Goal: Transaction & Acquisition: Subscribe to service/newsletter

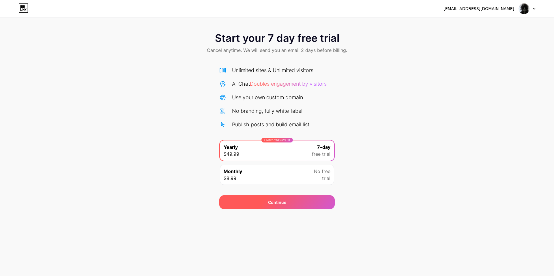
click at [282, 202] on span "Continue" at bounding box center [277, 202] width 18 height 6
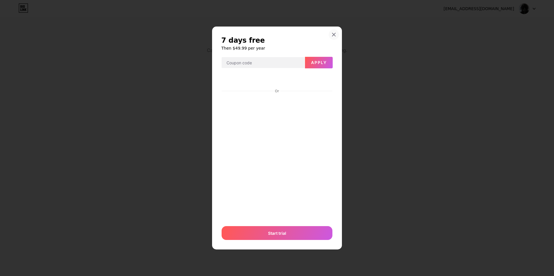
click at [336, 34] on icon at bounding box center [334, 34] width 5 height 5
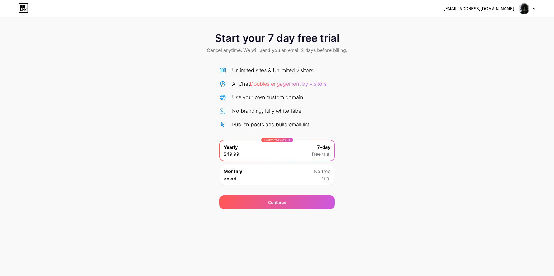
click at [21, 7] on icon at bounding box center [23, 7] width 10 height 9
click at [524, 10] on img at bounding box center [524, 8] width 11 height 11
click at [535, 7] on div at bounding box center [527, 8] width 17 height 10
click at [534, 9] on icon at bounding box center [534, 9] width 3 height 2
click at [91, 104] on div "Start your 7 day free trial Cancel anytime. We will send you an email 2 days be…" at bounding box center [277, 118] width 554 height 183
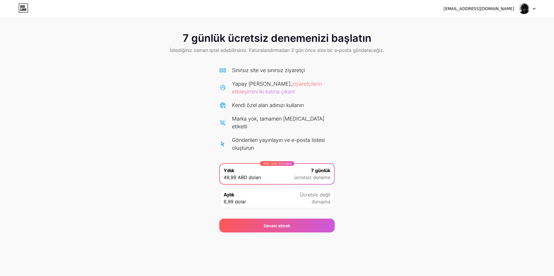
click at [535, 8] on icon at bounding box center [534, 9] width 3 height 2
click at [483, 23] on font "Çıkış yap" at bounding box center [479, 23] width 18 height 5
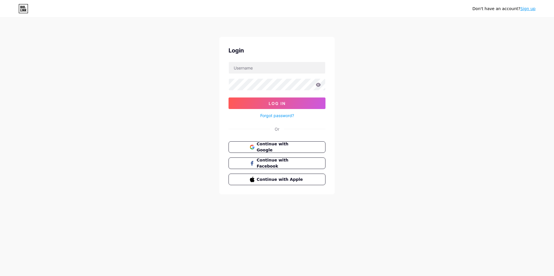
click at [319, 85] on icon at bounding box center [318, 85] width 5 height 4
click at [396, 115] on div "Don't have an account? Sign up Login Log In Forgot password? Or Continue with G…" at bounding box center [277, 106] width 554 height 213
click at [528, 10] on link "Sign up" at bounding box center [527, 8] width 15 height 5
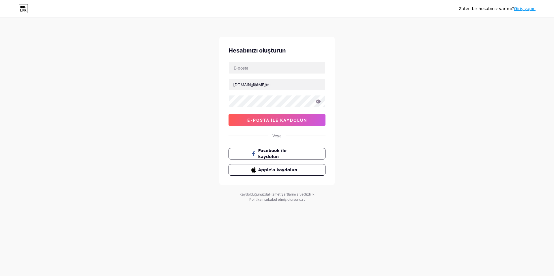
click at [495, 68] on div "Zaten bir hesabınız var mı? Giriş yapın Hesabınızı oluşturun [DOMAIN_NAME]/ 0cA…" at bounding box center [277, 110] width 554 height 221
